Goal: Transaction & Acquisition: Purchase product/service

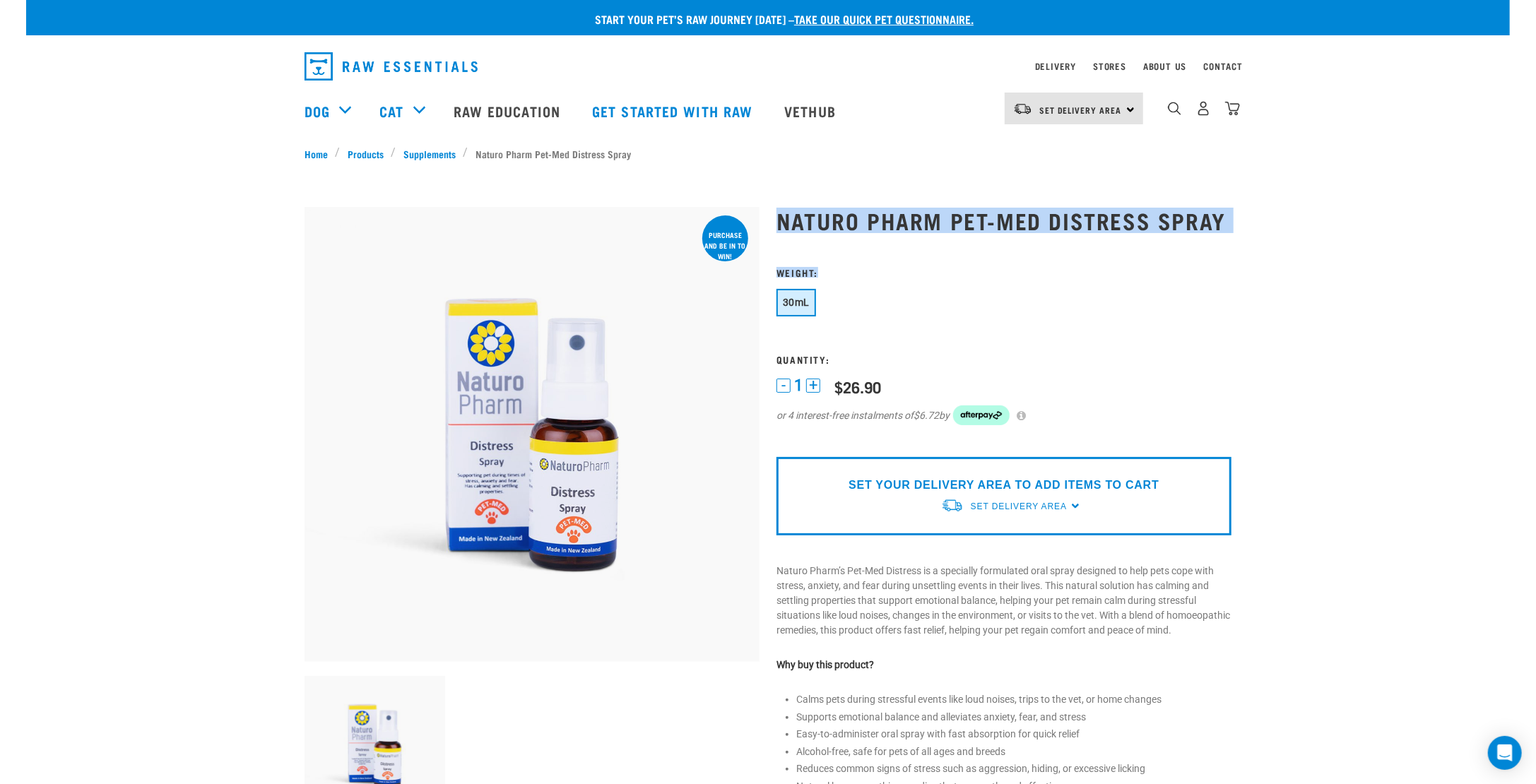
drag, startPoint x: 782, startPoint y: 219, endPoint x: 1281, endPoint y: 243, distance: 499.6
click at [1281, 243] on div "Start your pet’s raw journey [DATE] – take our quick pet questionnaire. Deliver…" at bounding box center [768, 689] width 1483 height 1378
copy div "Naturo Pharm Pet-Med Distress Spray Weight:"
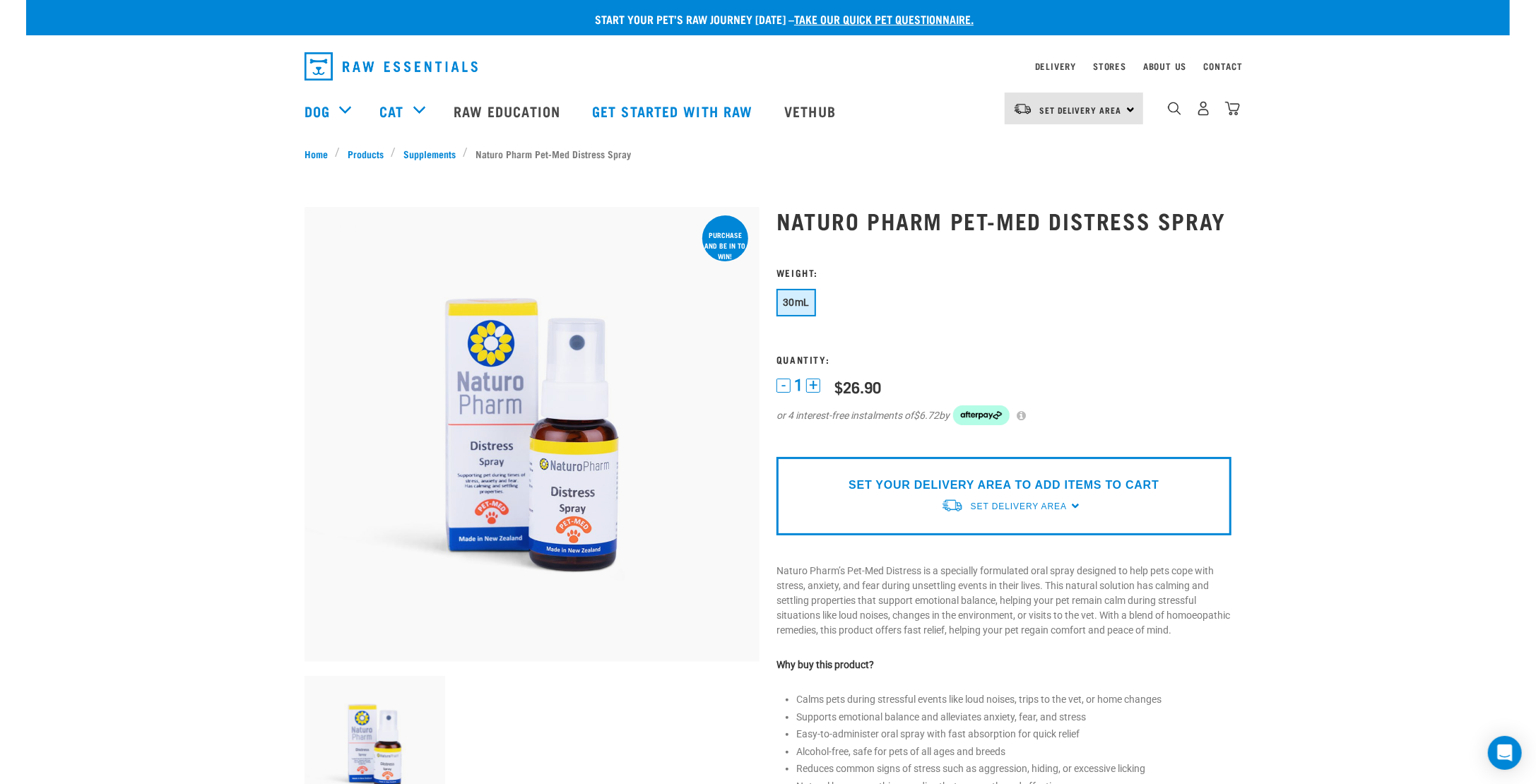
click at [725, 207] on div at bounding box center [531, 207] width 455 height 0
drag, startPoint x: 842, startPoint y: 384, endPoint x: 897, endPoint y: 384, distance: 55.0
click at [897, 384] on div "1 - 1 + 0 100 $26.90 or 4 interest-free instalments of $6.72 by" at bounding box center [1004, 409] width 455 height 67
click at [846, 386] on div "$26.90" at bounding box center [857, 386] width 47 height 18
drag, startPoint x: 837, startPoint y: 385, endPoint x: 908, endPoint y: 385, distance: 71.0
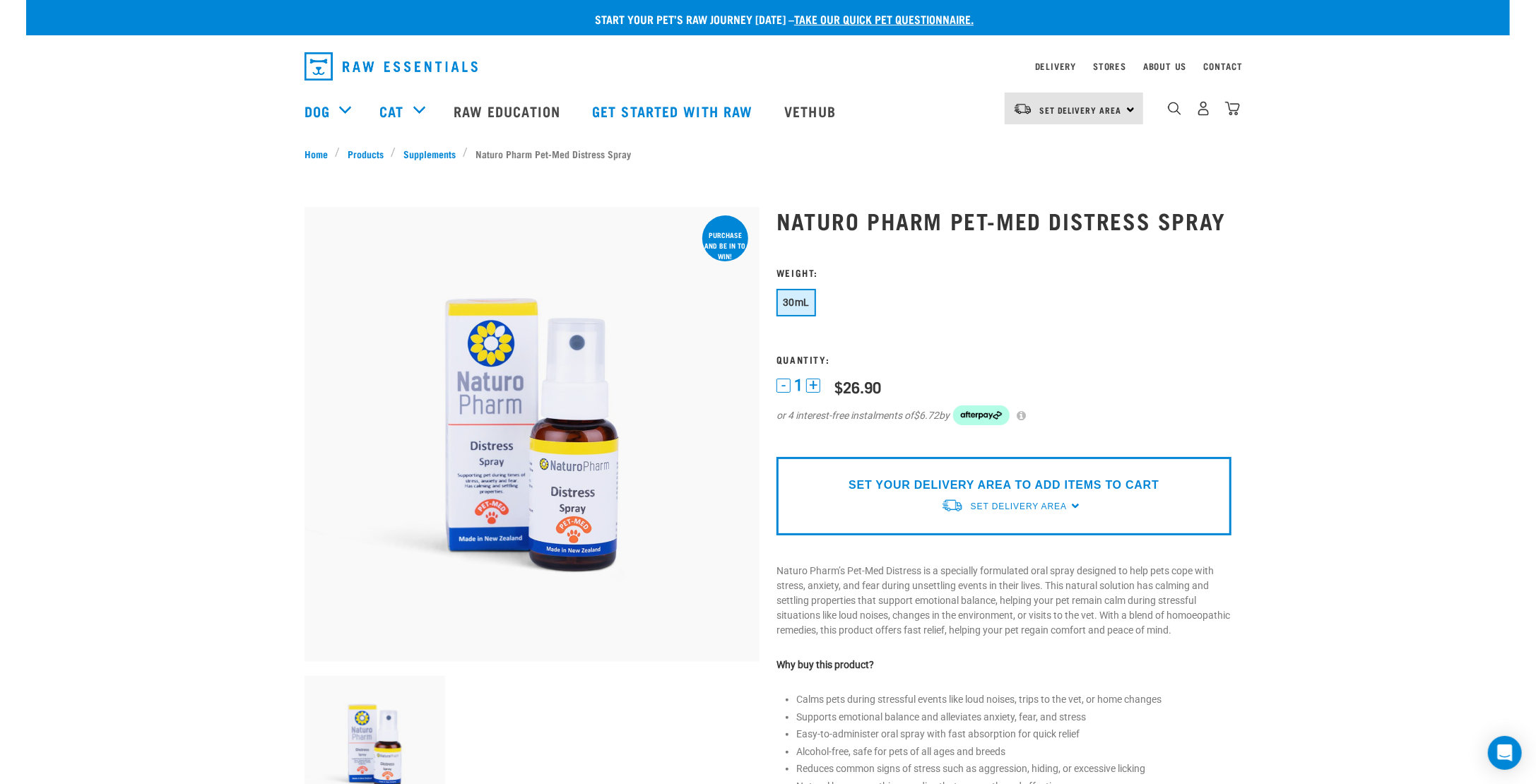
click at [908, 385] on div "1 - 1 + 0 100 $26.90 or 4 interest-free instalments of $6.72 by" at bounding box center [1004, 409] width 455 height 67
click at [890, 383] on div "1 - 1 + 0 100 $26.90 or 4 interest-free instalments of $6.72 by" at bounding box center [1004, 409] width 455 height 67
click at [855, 382] on div "$26.90" at bounding box center [857, 386] width 47 height 18
copy div "26.90"
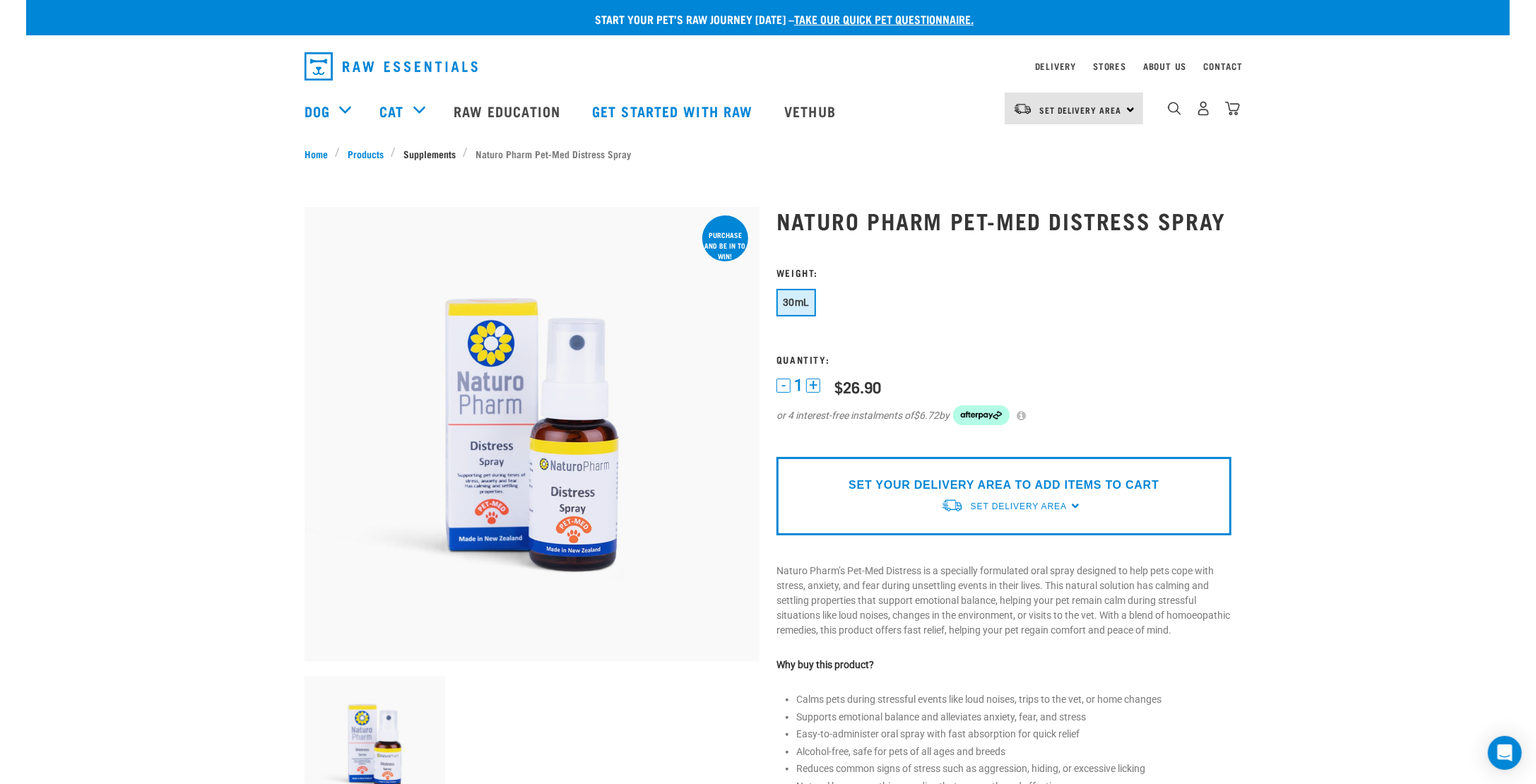
click at [429, 150] on link "Supplements" at bounding box center [430, 153] width 67 height 15
